Goal: Task Accomplishment & Management: Manage account settings

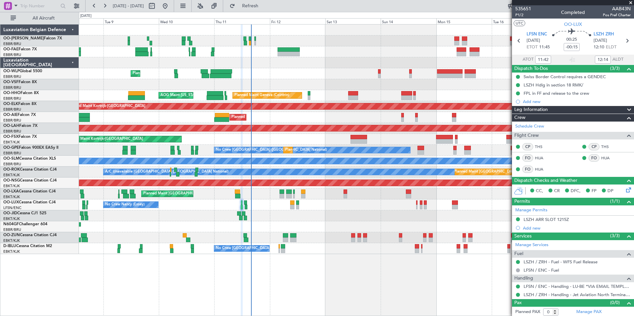
click at [281, 99] on div "Planned Maint Liege Planned Maint Geneva ([GEOGRAPHIC_DATA]) AOG Maint [US_STAT…" at bounding box center [356, 140] width 555 height 230
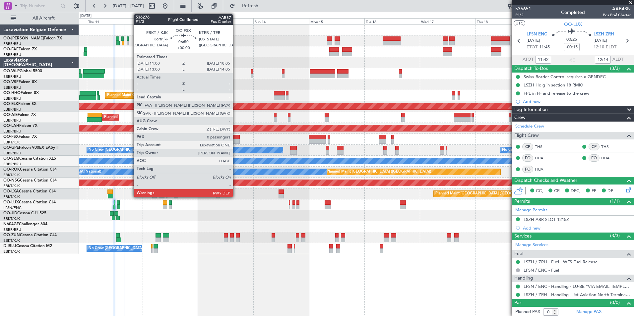
click at [236, 140] on div at bounding box center [231, 141] width 17 height 5
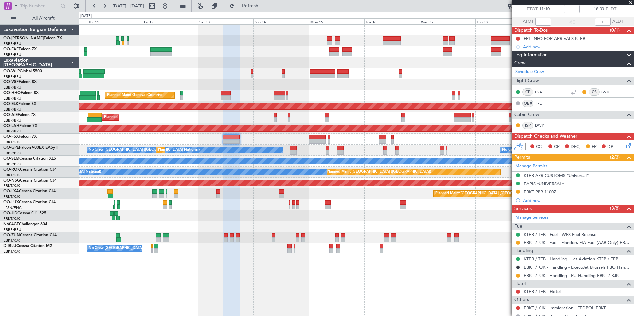
scroll to position [66, 0]
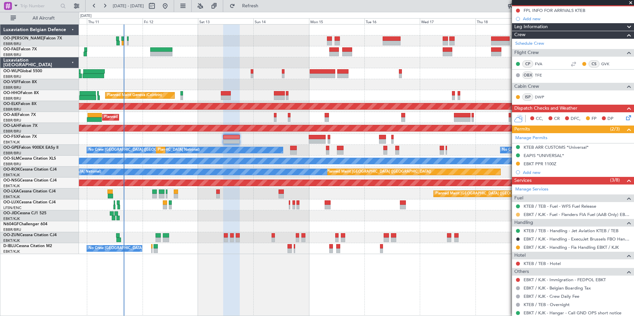
click at [519, 215] on button at bounding box center [518, 215] width 4 height 4
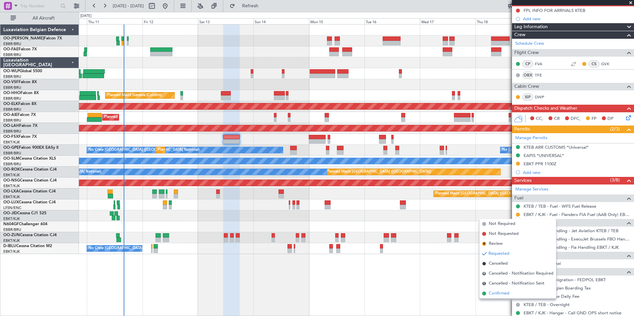
click at [499, 295] on span "Confirmed" at bounding box center [499, 294] width 21 height 7
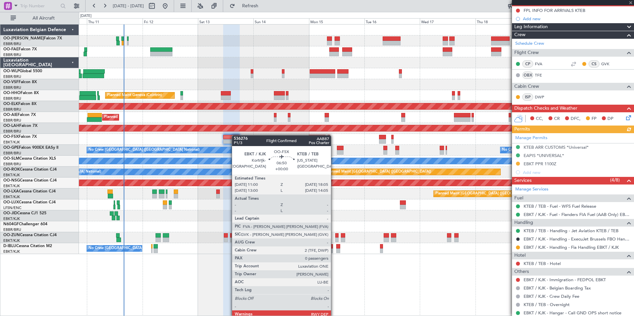
scroll to position [0, 0]
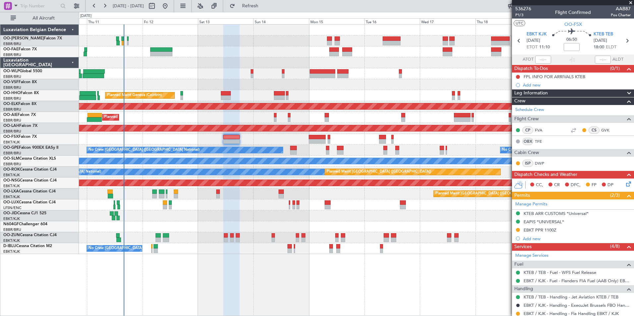
drag, startPoint x: 281, startPoint y: 8, endPoint x: 247, endPoint y: 3, distance: 34.9
click at [264, 8] on span "Refresh" at bounding box center [250, 6] width 28 height 5
click at [262, 9] on button "Refresh" at bounding box center [247, 6] width 40 height 11
click at [264, 7] on span "Refresh" at bounding box center [250, 6] width 28 height 5
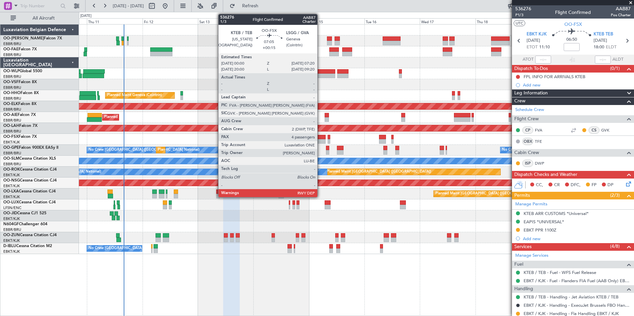
click at [320, 135] on div at bounding box center [317, 137] width 17 height 5
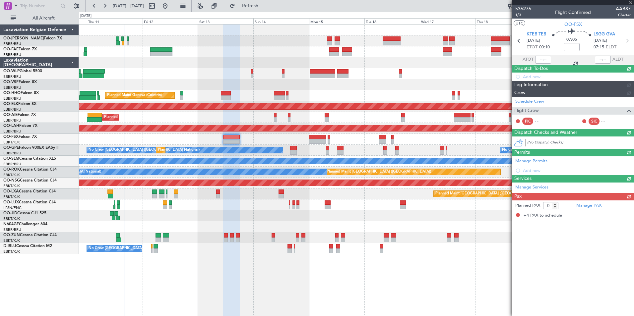
type input "+00:15"
type input "4"
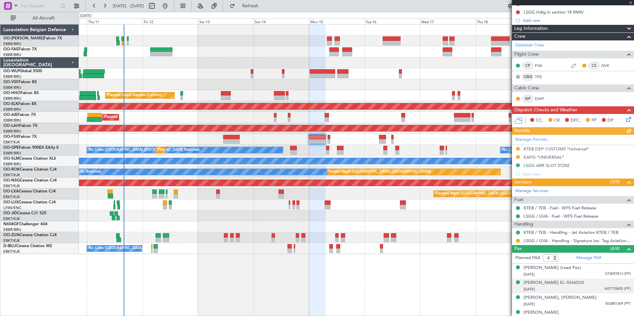
scroll to position [88, 0]
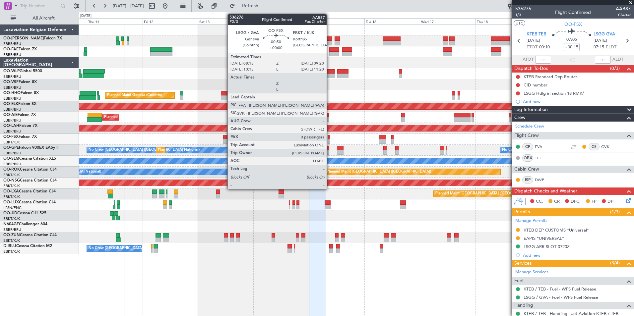
scroll to position [88, 0]
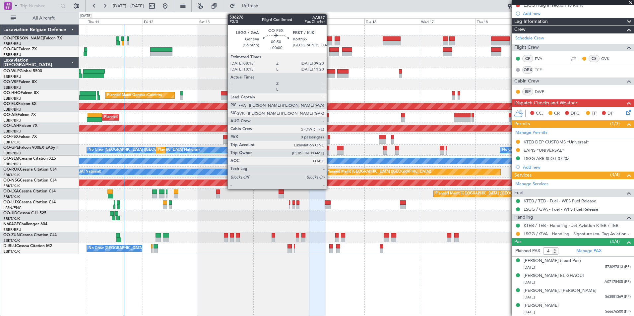
click at [330, 139] on div at bounding box center [329, 137] width 3 height 5
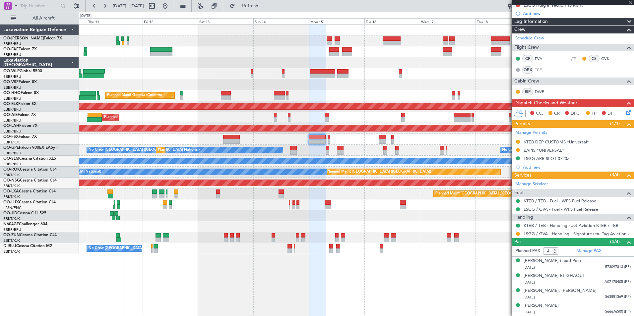
type input "0"
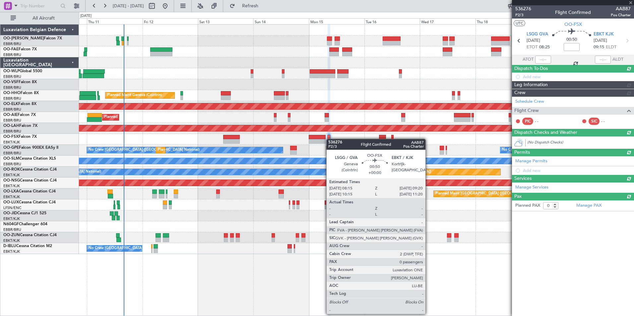
scroll to position [0, 0]
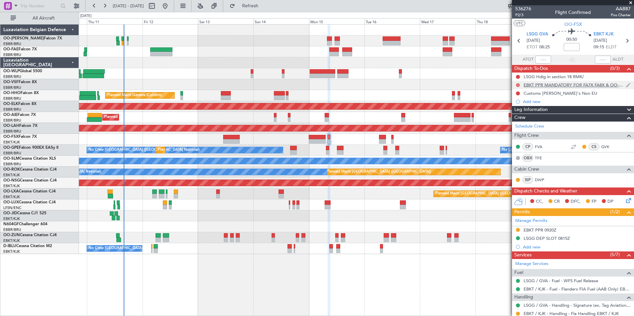
click at [518, 84] on button at bounding box center [518, 85] width 4 height 4
click at [510, 105] on span "In Progress" at bounding box center [521, 104] width 23 height 7
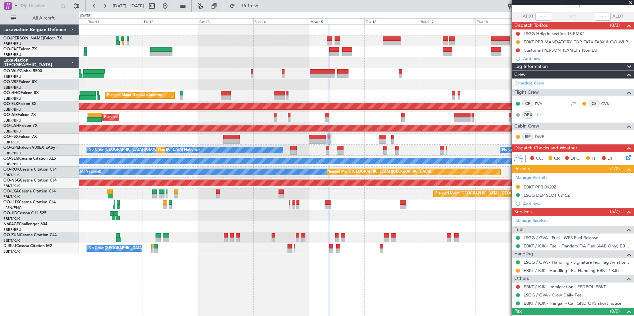
scroll to position [53, 0]
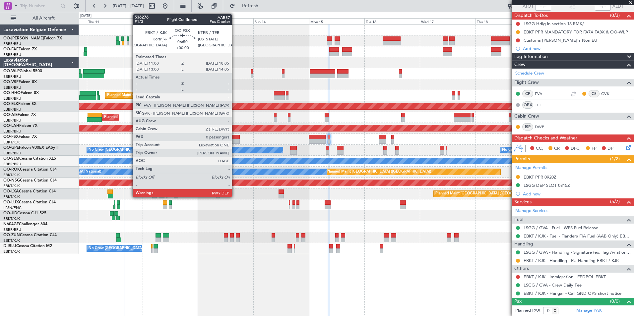
click at [235, 137] on div at bounding box center [231, 137] width 17 height 5
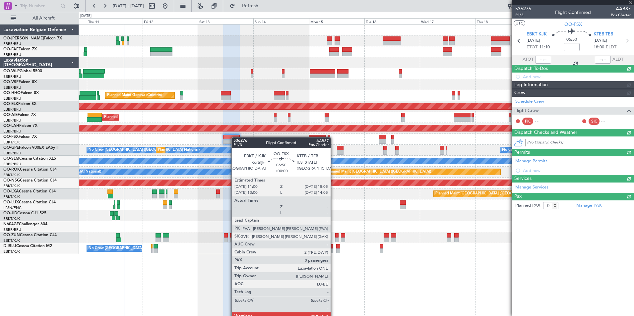
scroll to position [0, 0]
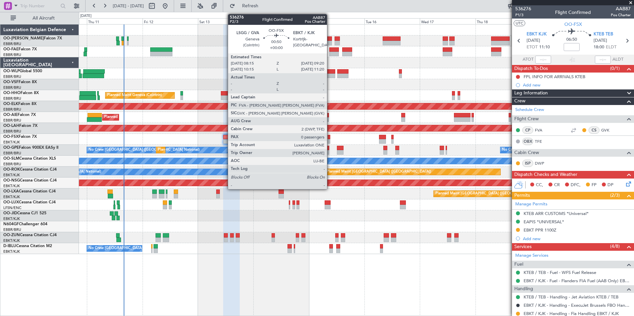
click at [330, 136] on div at bounding box center [329, 137] width 3 height 5
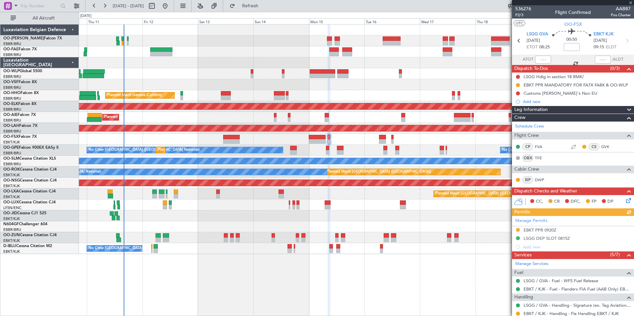
click at [231, 133] on div "Planned Maint [PERSON_NAME]-[GEOGRAPHIC_DATA][PERSON_NAME] ([GEOGRAPHIC_DATA][P…" at bounding box center [356, 128] width 555 height 11
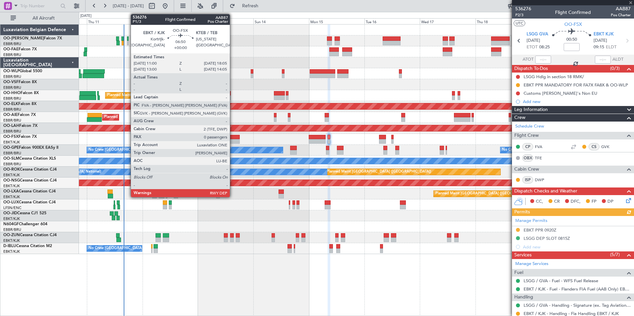
click at [233, 140] on div at bounding box center [231, 141] width 17 height 5
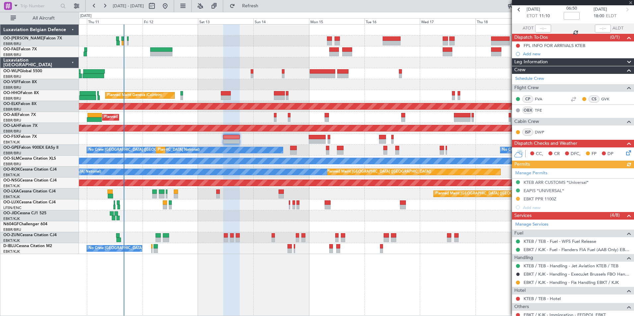
scroll to position [3, 0]
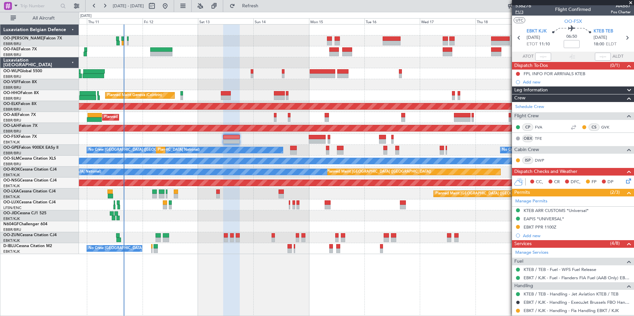
click at [521, 13] on span "P1/3" at bounding box center [523, 12] width 16 height 6
click at [264, 8] on span "Refresh" at bounding box center [250, 6] width 28 height 5
drag, startPoint x: 270, startPoint y: 8, endPoint x: 266, endPoint y: 8, distance: 3.7
click at [264, 8] on span "Refresh" at bounding box center [250, 6] width 28 height 5
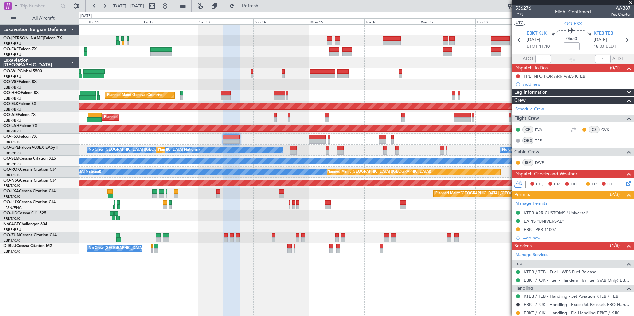
scroll to position [0, 0]
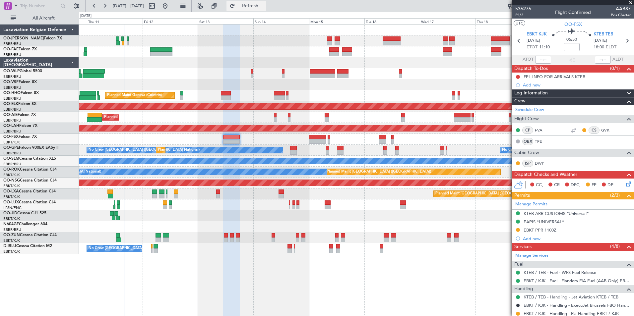
click at [259, 6] on span "Refresh" at bounding box center [250, 6] width 28 height 5
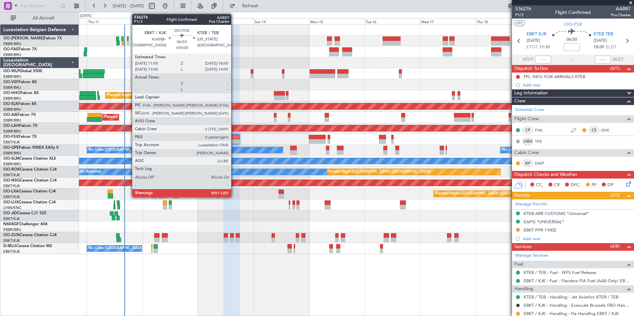
click at [234, 141] on div at bounding box center [231, 141] width 17 height 5
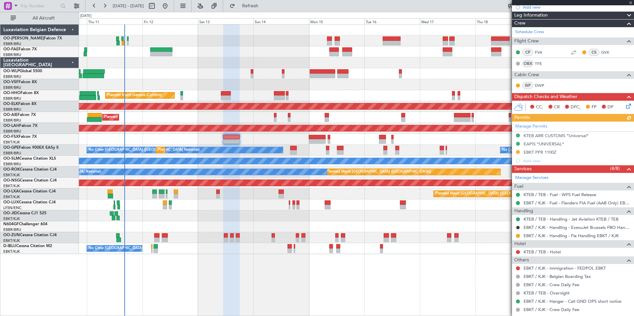
scroll to position [99, 0]
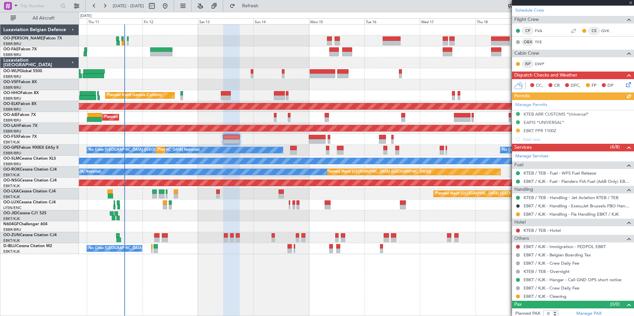
click at [515, 215] on div "EBKT / KJK - Handling - Fia Handling EBKT / KJK" at bounding box center [573, 214] width 122 height 8
click at [518, 214] on button at bounding box center [518, 215] width 4 height 4
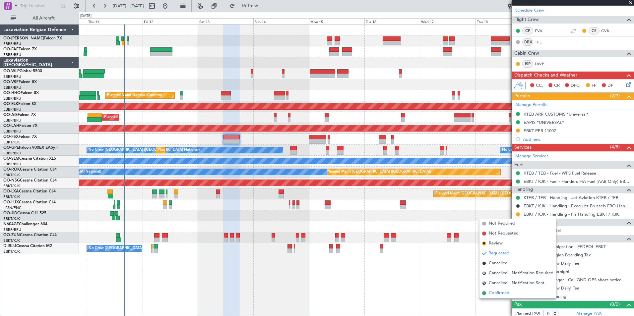
click at [507, 293] on span "Confirmed" at bounding box center [499, 293] width 21 height 7
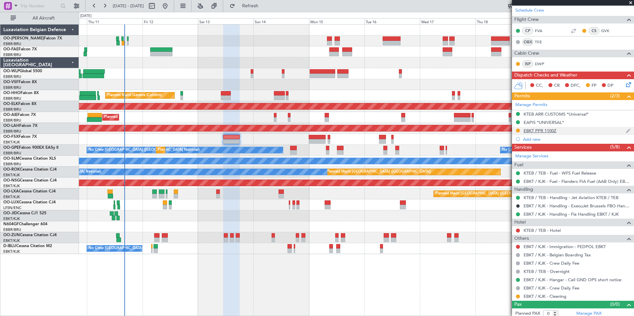
click at [541, 130] on div "EBKT PPR 1100Z" at bounding box center [540, 131] width 33 height 6
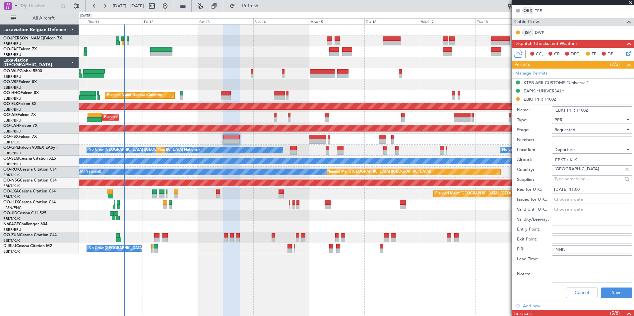
scroll to position [199, 0]
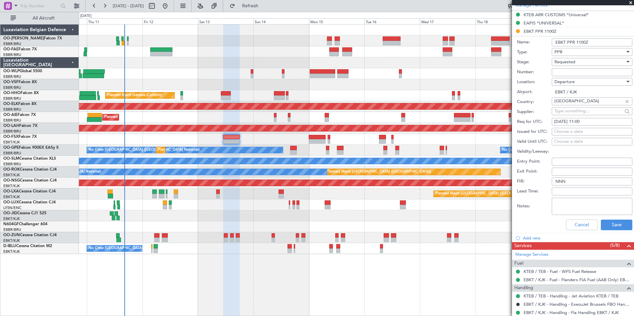
click at [564, 133] on div "Choose a date" at bounding box center [592, 132] width 76 height 7
select select "9"
select select "2025"
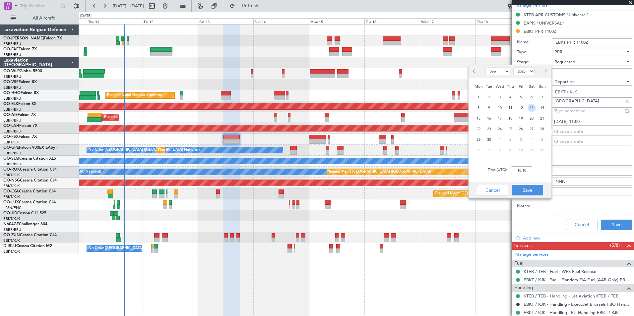
click at [532, 111] on span "13" at bounding box center [532, 108] width 8 height 8
click at [528, 171] on input "00:00" at bounding box center [521, 170] width 21 height 8
type input "11:00"
click at [536, 193] on button "Save" at bounding box center [528, 190] width 32 height 11
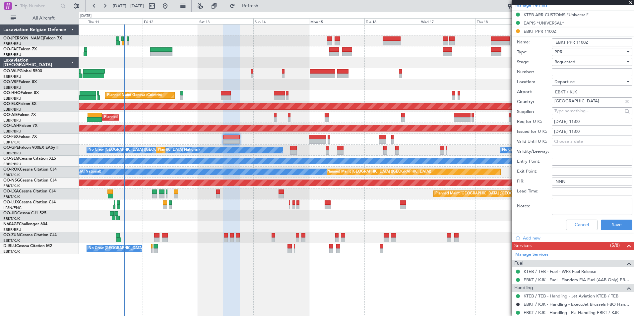
click at [582, 69] on input "Number:" at bounding box center [592, 72] width 81 height 8
type input "approved"
click at [609, 226] on button "Save" at bounding box center [617, 225] width 32 height 11
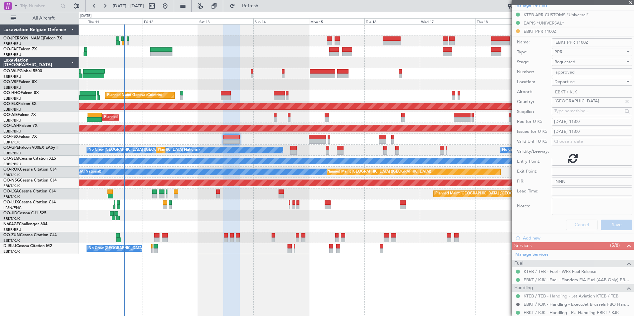
scroll to position [102, 0]
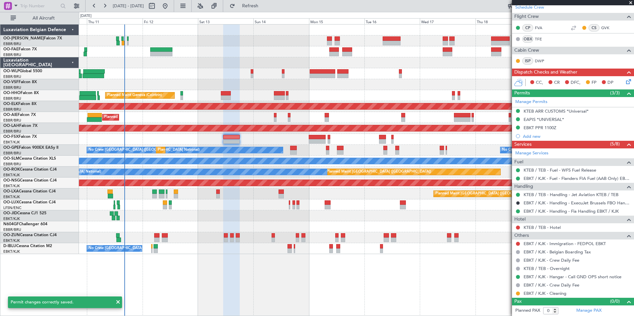
drag, startPoint x: 270, startPoint y: 6, endPoint x: 271, endPoint y: 16, distance: 10.4
click at [264, 6] on span "Refresh" at bounding box center [250, 6] width 28 height 5
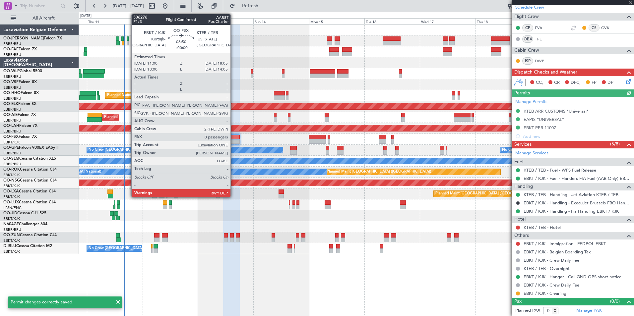
click at [233, 139] on div at bounding box center [231, 137] width 17 height 5
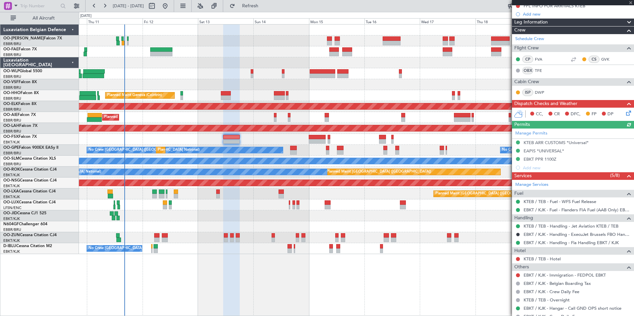
scroll to position [33, 0]
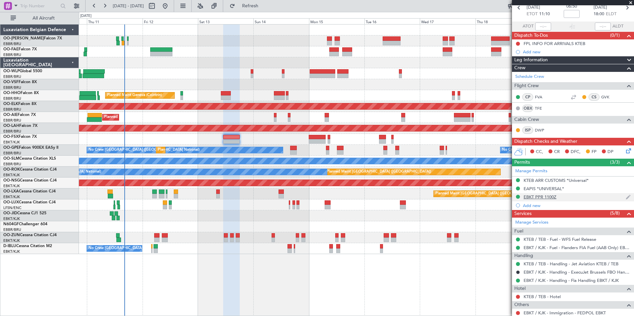
click at [579, 198] on div "EBKT PPR 1100Z" at bounding box center [573, 197] width 122 height 8
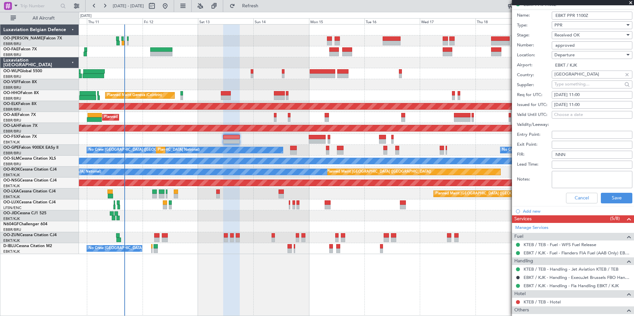
scroll to position [232, 0]
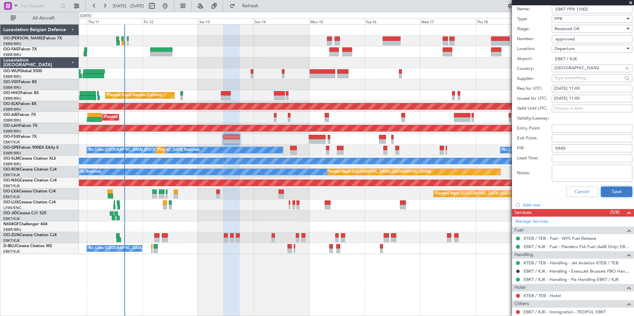
click at [611, 192] on button "Save" at bounding box center [617, 192] width 32 height 11
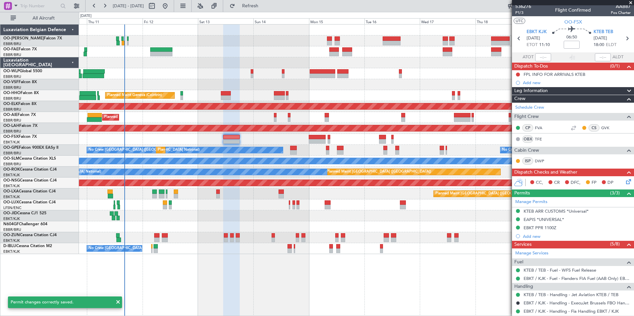
scroll to position [0, 0]
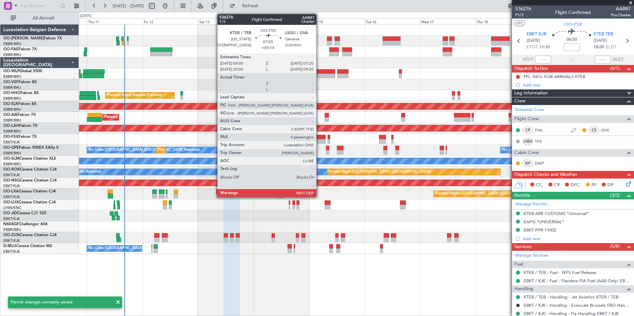
click at [319, 135] on div at bounding box center [317, 137] width 17 height 5
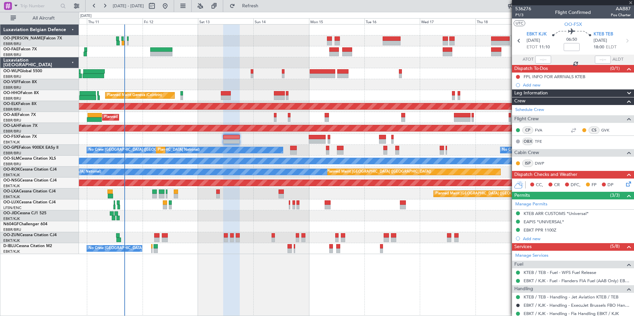
type input "+00:15"
type input "4"
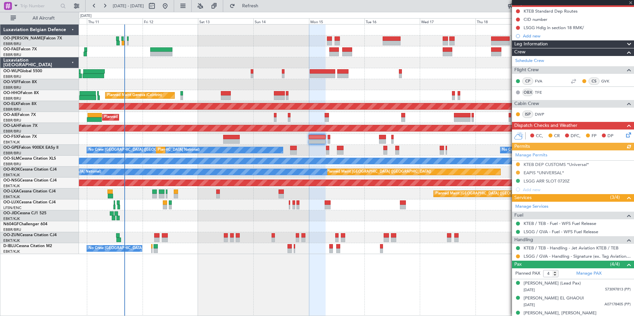
scroll to position [66, 0]
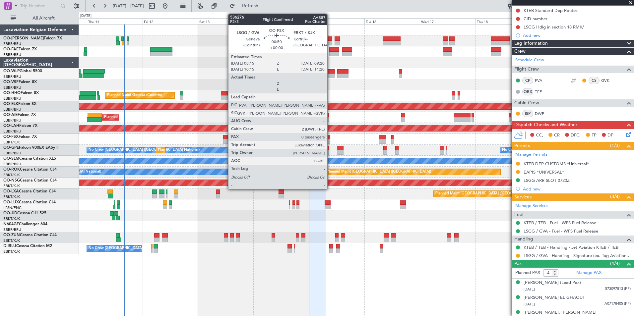
click at [330, 138] on div at bounding box center [329, 137] width 3 height 5
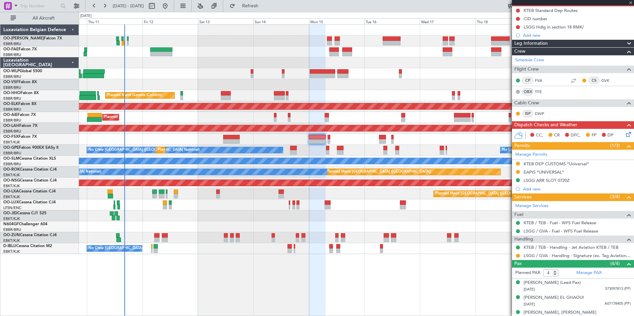
type input "0"
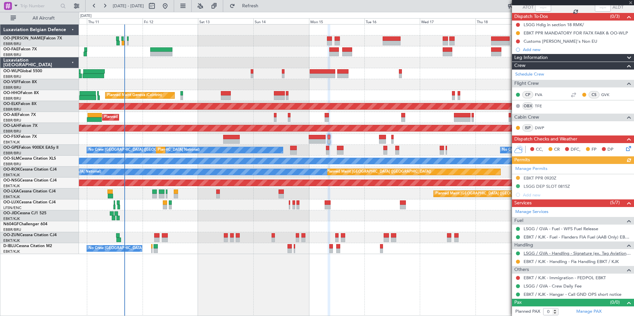
scroll to position [53, 0]
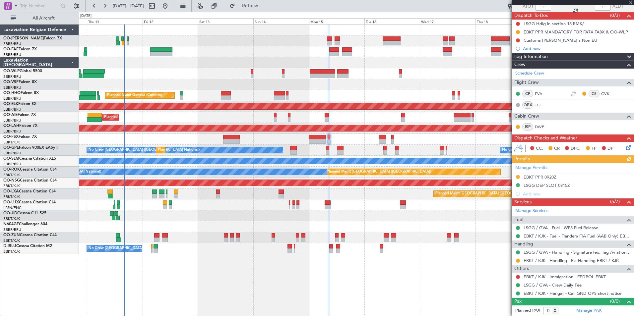
click at [516, 261] on div at bounding box center [517, 260] width 5 height 5
click at [517, 261] on button at bounding box center [518, 261] width 4 height 4
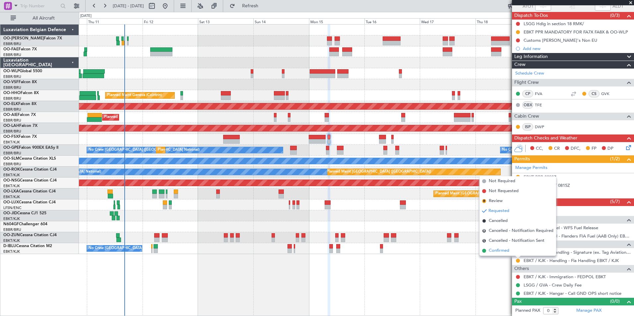
click at [506, 253] on span "Confirmed" at bounding box center [499, 251] width 21 height 7
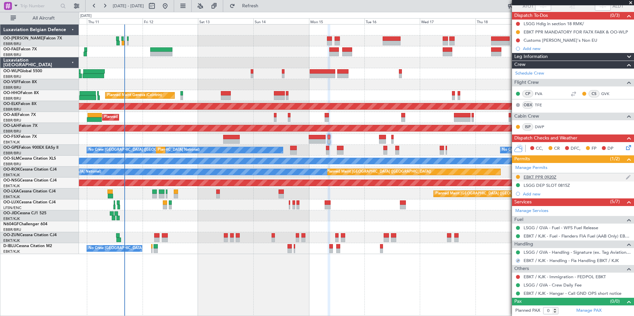
click at [573, 174] on div "EBKT PPR 0920Z" at bounding box center [573, 177] width 122 height 8
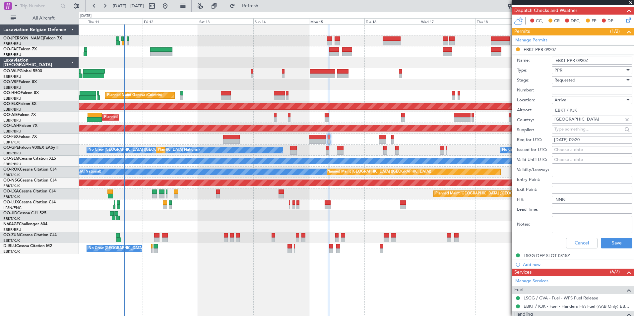
scroll to position [186, 0]
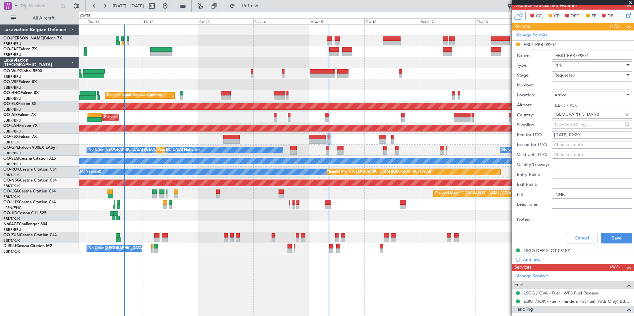
click at [590, 87] on input "Number:" at bounding box center [592, 86] width 81 height 8
type input "approved"
click at [599, 146] on div "Choose a date" at bounding box center [592, 145] width 76 height 7
select select "9"
select select "2025"
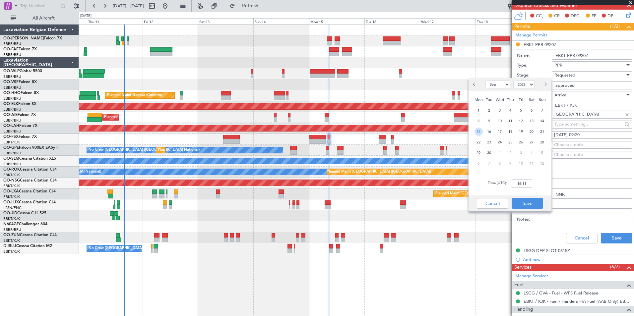
click at [480, 133] on span "15" at bounding box center [479, 132] width 8 height 8
click at [521, 187] on input "00:00" at bounding box center [521, 184] width 21 height 8
type input "09:20"
click at [531, 202] on button "Save" at bounding box center [528, 203] width 32 height 11
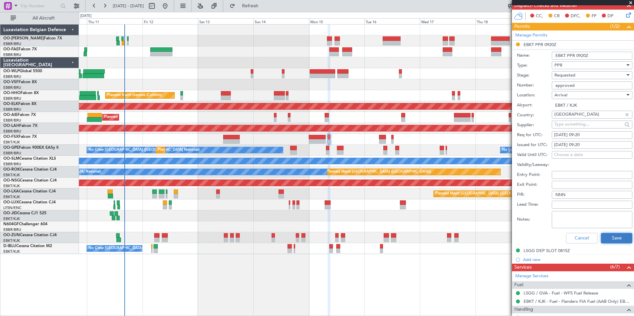
click at [608, 238] on button "Save" at bounding box center [617, 238] width 32 height 11
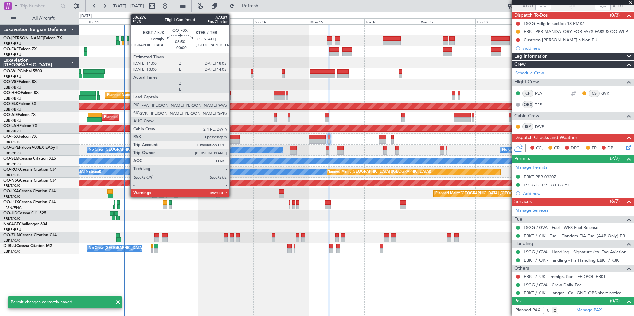
scroll to position [53, 0]
click at [232, 140] on div at bounding box center [231, 141] width 17 height 5
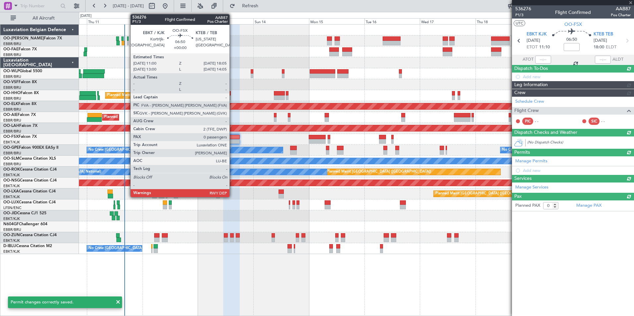
scroll to position [0, 0]
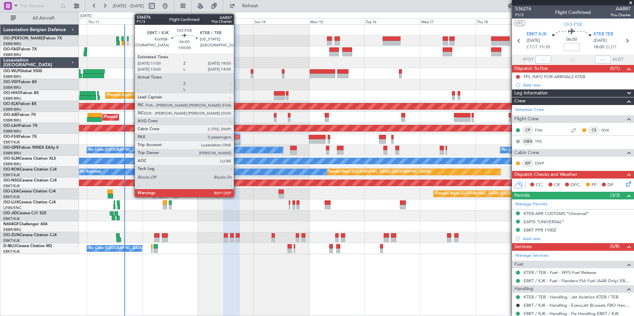
click at [237, 143] on div at bounding box center [231, 141] width 17 height 5
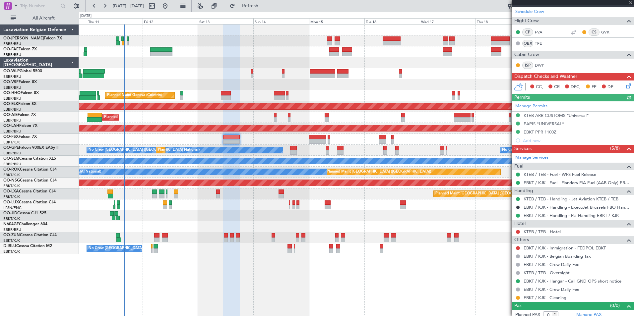
scroll to position [99, 0]
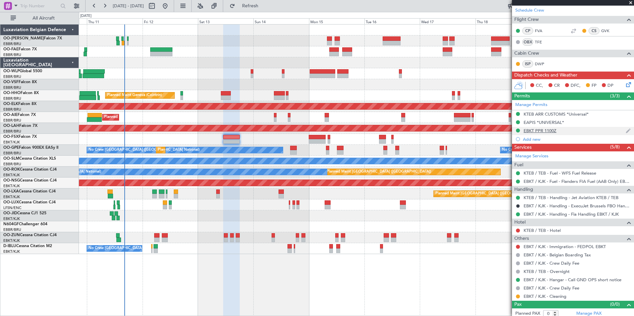
click at [543, 132] on div "EBKT PPR 1100Z" at bounding box center [540, 131] width 33 height 6
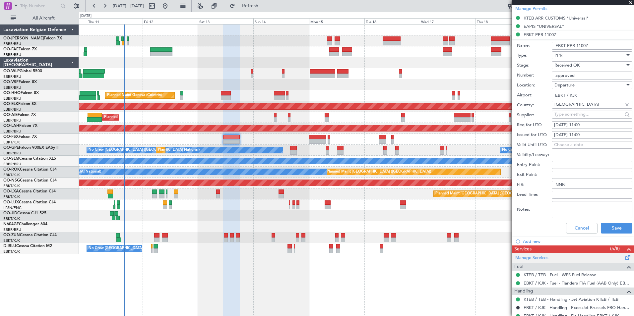
scroll to position [199, 0]
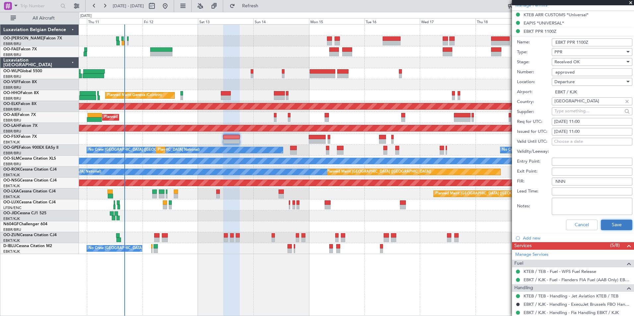
click at [602, 225] on button "Save" at bounding box center [617, 225] width 32 height 11
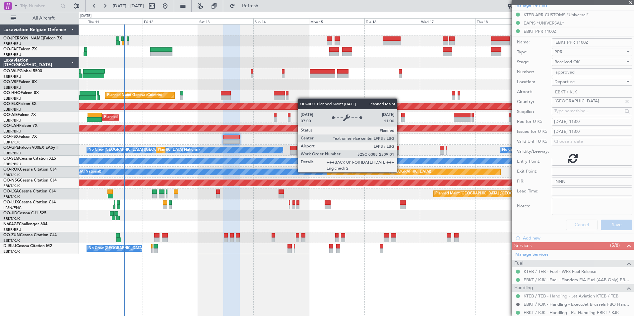
scroll to position [102, 0]
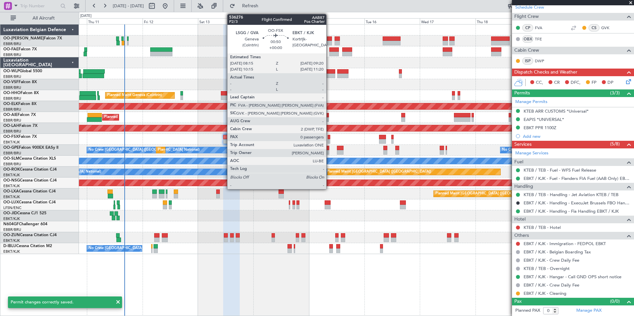
click at [329, 137] on div at bounding box center [329, 137] width 3 height 5
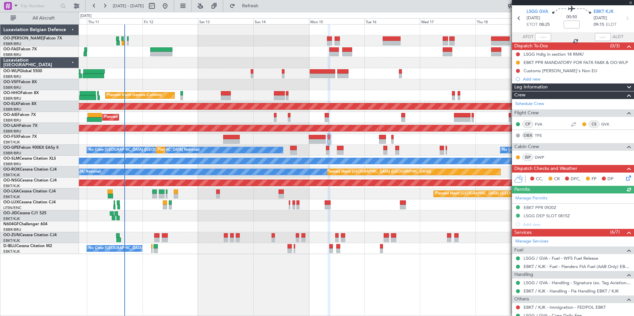
scroll to position [53, 0]
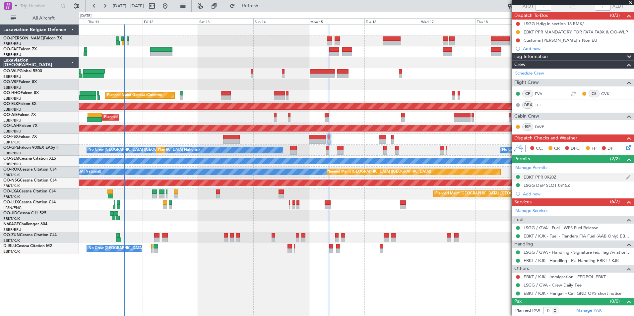
click at [552, 178] on div "EBKT PPR 0920Z" at bounding box center [540, 177] width 33 height 6
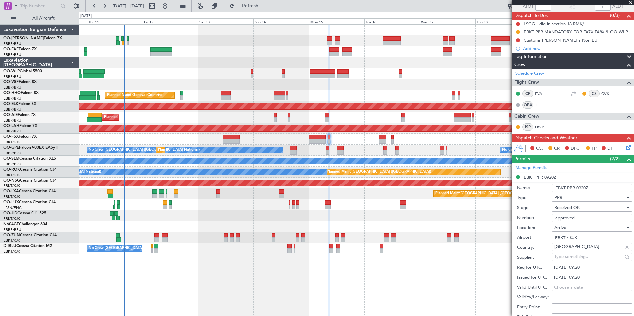
scroll to position [186, 0]
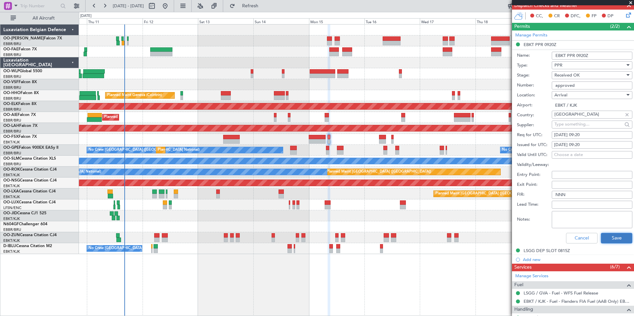
click at [603, 237] on button "Save" at bounding box center [617, 238] width 32 height 11
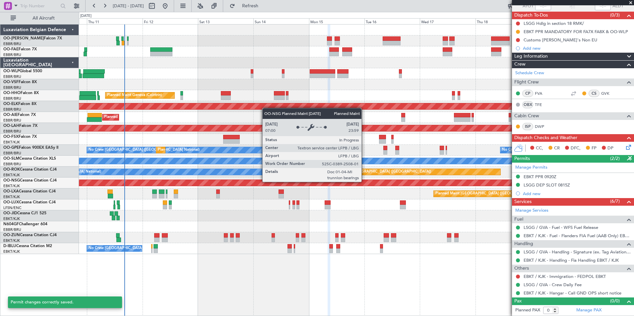
scroll to position [53, 0]
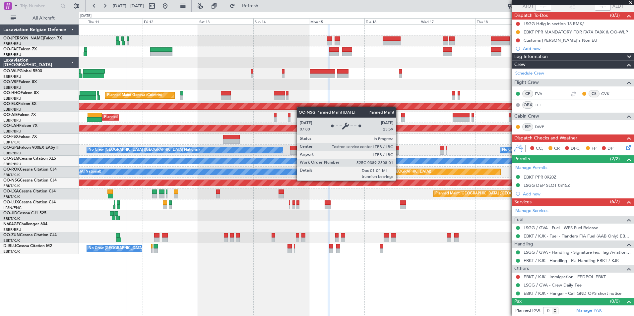
click at [353, 191] on div "Planned Maint Liege Planned Maint Geneva ([GEOGRAPHIC_DATA]) AOG Maint [US_STAT…" at bounding box center [356, 140] width 555 height 230
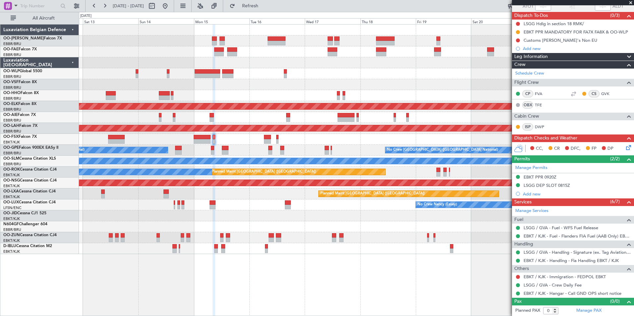
click at [295, 148] on div "No Crew [GEOGRAPHIC_DATA] ([GEOGRAPHIC_DATA] National) No Crew [GEOGRAPHIC_DATA…" at bounding box center [356, 150] width 555 height 11
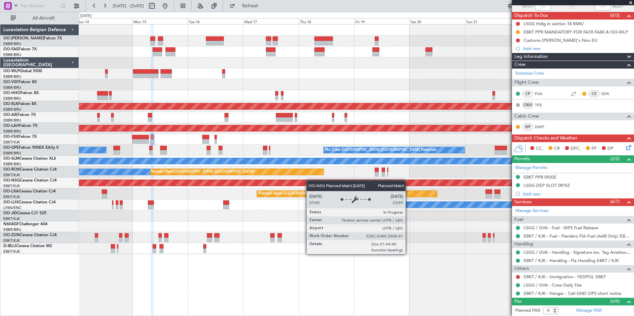
click at [310, 180] on div "Planned Maint Geneva (Cointrin) Planned Maint [GEOGRAPHIC_DATA]-[GEOGRAPHIC_DAT…" at bounding box center [356, 140] width 555 height 230
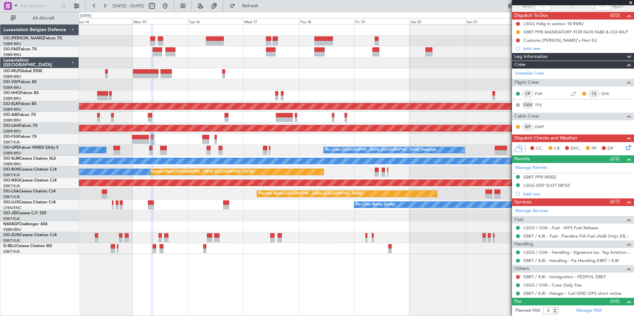
click at [285, 197] on div "Planned Maint Geneva (Cointrin) Planned Maint [GEOGRAPHIC_DATA]-[GEOGRAPHIC_DAT…" at bounding box center [356, 140] width 555 height 230
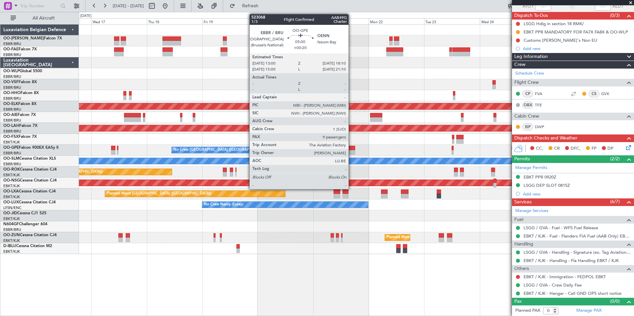
click at [352, 147] on div at bounding box center [349, 148] width 12 height 5
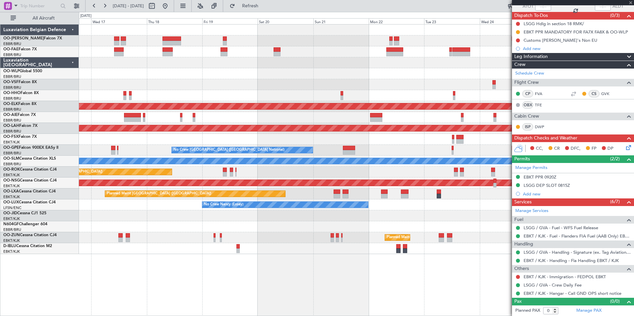
scroll to position [16, 0]
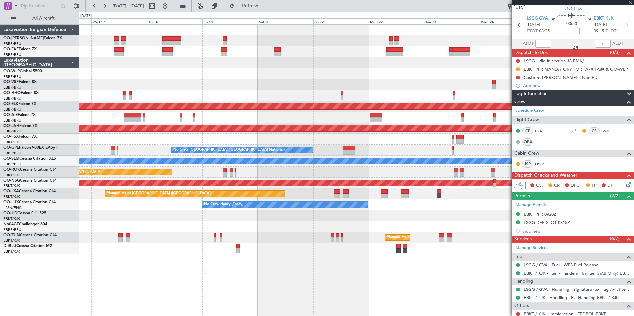
type input "+00:20"
type input "9"
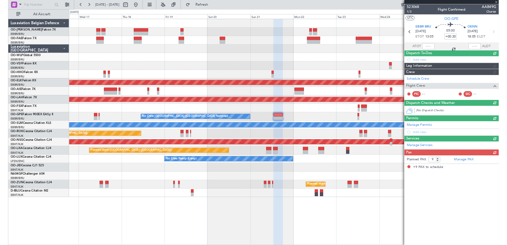
scroll to position [0, 0]
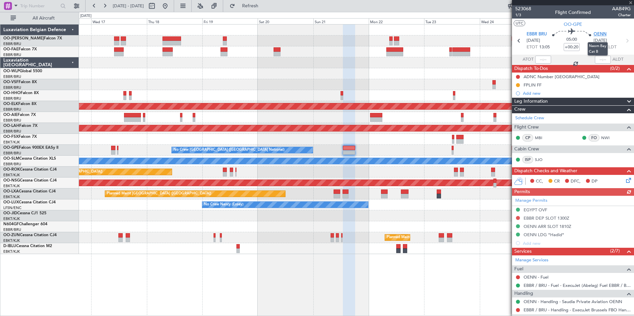
click at [599, 34] on span "OENN" at bounding box center [600, 34] width 13 height 7
